Goal: Task Accomplishment & Management: Use online tool/utility

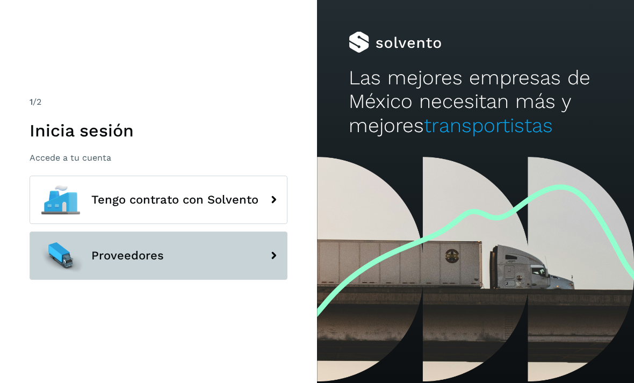
drag, startPoint x: 218, startPoint y: 273, endPoint x: 218, endPoint y: 280, distance: 7.0
click at [218, 280] on button "Proveedores" at bounding box center [159, 256] width 258 height 48
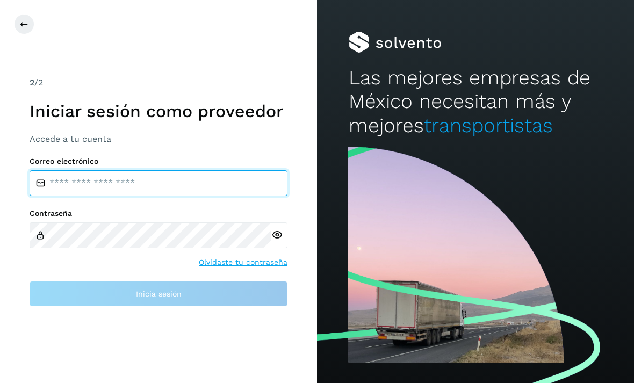
click at [207, 196] on input "email" at bounding box center [159, 183] width 258 height 26
type input "**********"
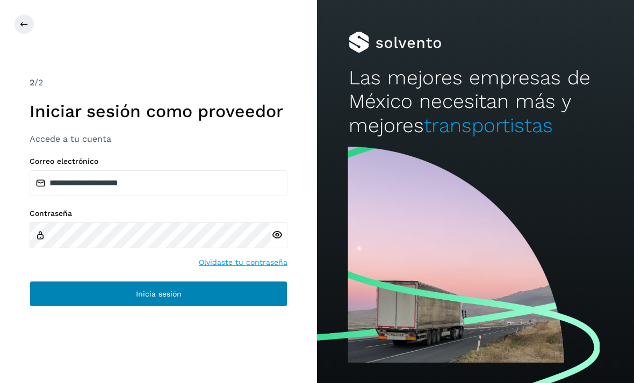
click at [262, 307] on button "Inicia sesión" at bounding box center [159, 294] width 258 height 26
click at [236, 307] on button "Inicia sesión" at bounding box center [159, 294] width 258 height 26
click at [205, 307] on button "Inicia sesión" at bounding box center [159, 294] width 258 height 26
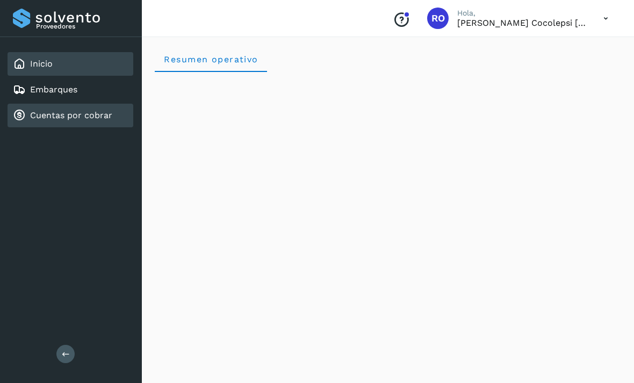
click at [69, 112] on link "Cuentas por cobrar" at bounding box center [71, 115] width 82 height 10
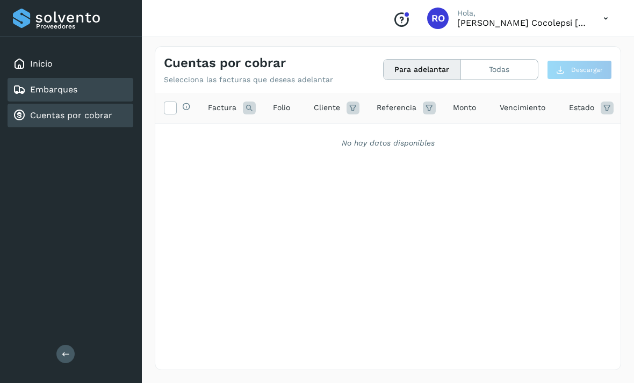
click at [63, 84] on link "Embarques" at bounding box center [53, 89] width 47 height 10
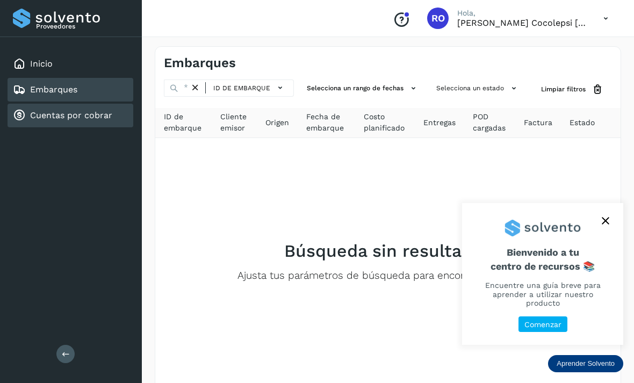
click at [80, 111] on link "Cuentas por cobrar" at bounding box center [71, 115] width 82 height 10
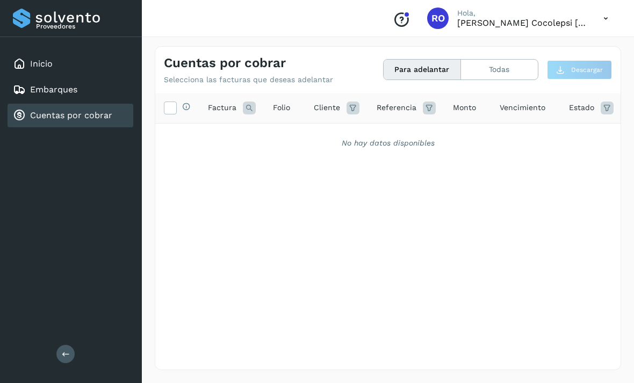
click at [317, 369] on div "Selecciona todas las facturas disponibles para adelanto Factura Folio Cliente R…" at bounding box center [387, 231] width 465 height 276
